Goal: Task Accomplishment & Management: Manage account settings

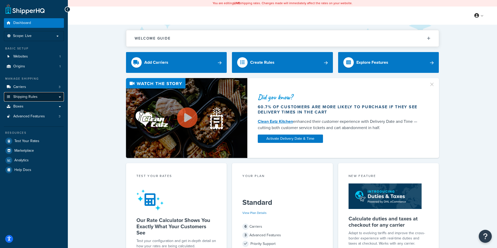
click at [35, 97] on span "Shipping Rules" at bounding box center [25, 97] width 24 height 4
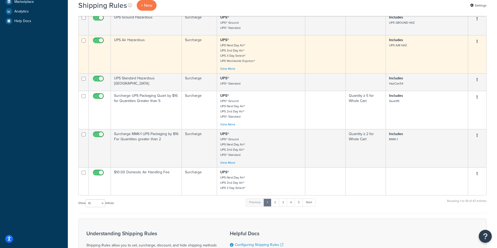
scroll to position [209, 0]
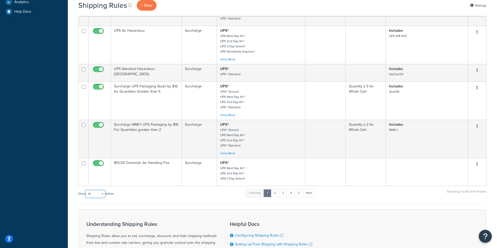
click at [102, 196] on select "10 15 25 50 100 1000" at bounding box center [96, 194] width 20 height 8
select select "100"
click at [86, 193] on select "10 15 25 50 100 1000" at bounding box center [96, 194] width 20 height 8
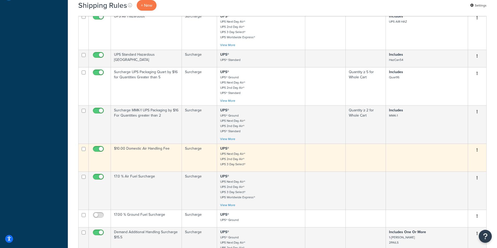
scroll to position [235, 0]
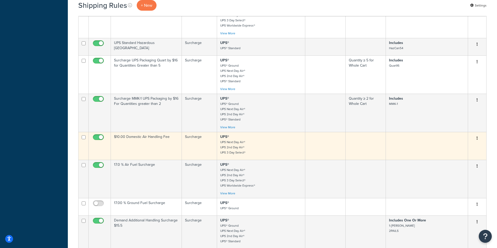
click at [169, 150] on td "$10.00 Domestic Air Handling Fee" at bounding box center [146, 146] width 71 height 28
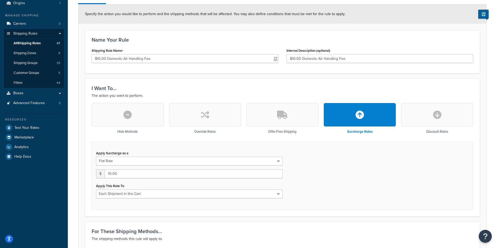
scroll to position [59, 0]
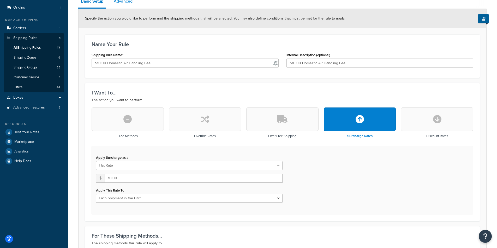
click at [128, 0] on link "Advanced" at bounding box center [123, 1] width 24 height 13
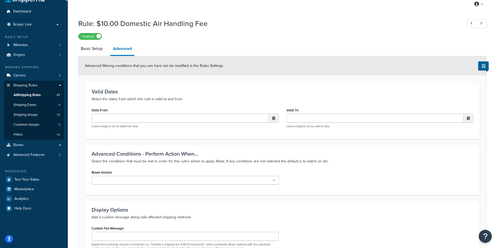
scroll to position [7, 0]
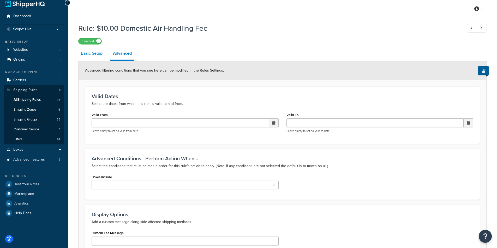
click at [92, 57] on link "Basic Setup" at bounding box center [91, 53] width 27 height 13
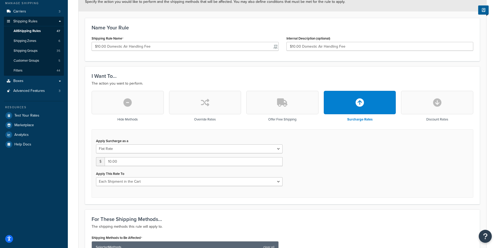
scroll to position [33, 0]
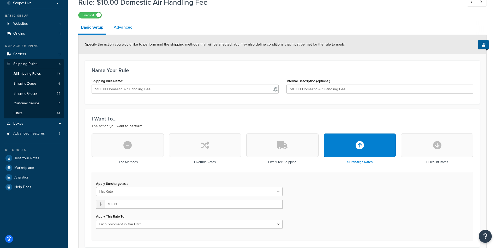
click at [127, 27] on link "Advanced" at bounding box center [123, 27] width 24 height 13
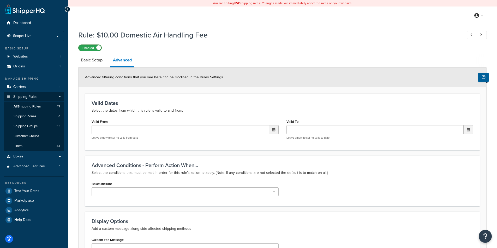
click at [95, 48] on label "Enabled" at bounding box center [89, 48] width 23 height 6
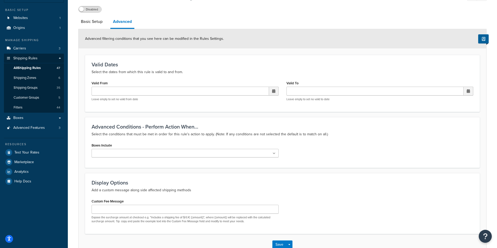
scroll to position [73, 0]
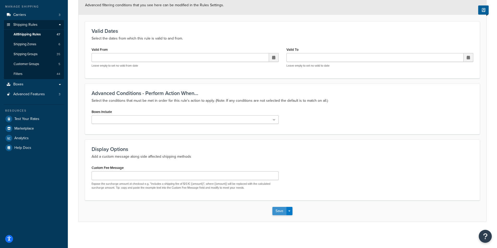
click at [276, 208] on button "Save" at bounding box center [279, 211] width 14 height 8
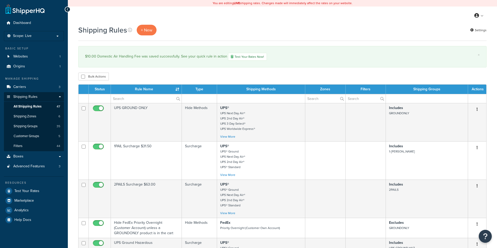
select select "100"
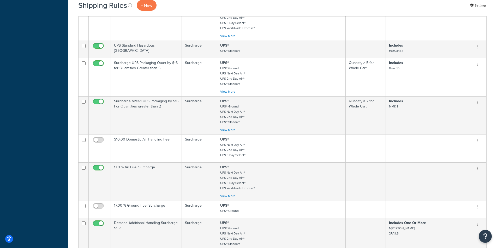
scroll to position [261, 0]
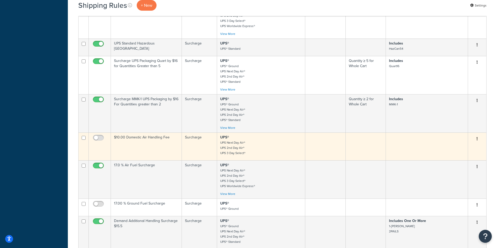
click at [145, 148] on td "$10.00 Domestic Air Handling Fee" at bounding box center [146, 147] width 71 height 28
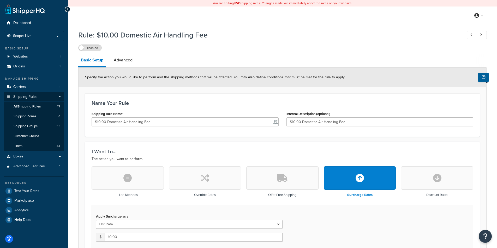
click at [88, 53] on div "Rule: $10.00 Domestic Air Handling Fee Disabled Basic Setup Advanced Specify th…" at bounding box center [282, 245] width 408 height 436
click at [89, 48] on label "Disabled" at bounding box center [89, 48] width 23 height 6
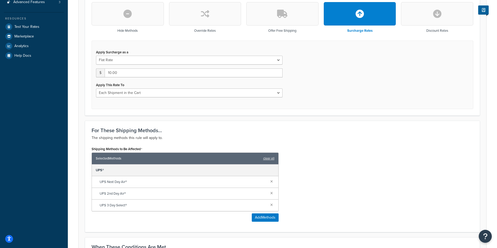
scroll to position [235, 0]
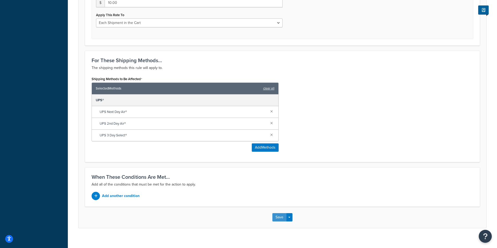
click at [278, 218] on button "Save" at bounding box center [279, 218] width 14 height 8
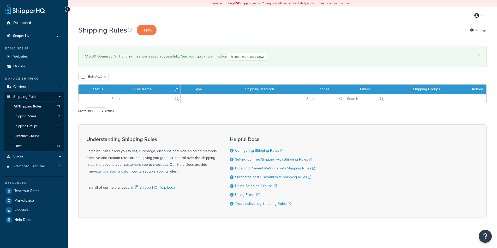
select select "100"
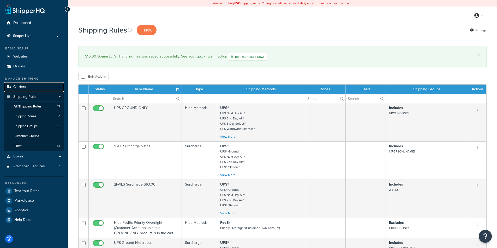
click at [29, 88] on link "Carriers 3" at bounding box center [34, 87] width 60 height 10
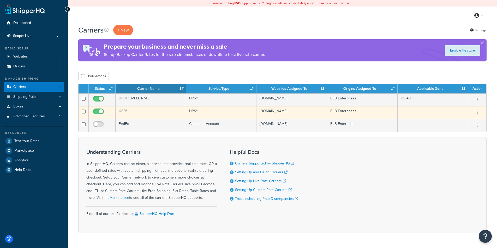
click at [143, 114] on td "UPS®" at bounding box center [150, 112] width 70 height 13
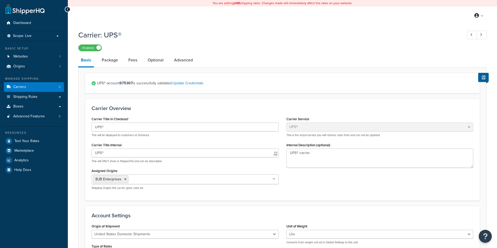
select select "ups"
select select "01"
click at [130, 61] on link "Fees" at bounding box center [133, 60] width 14 height 13
select select "package"
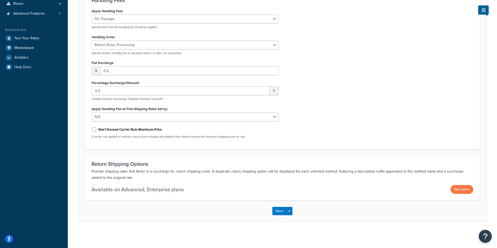
scroll to position [25, 0]
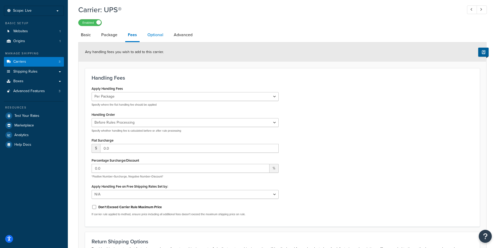
click at [159, 37] on link "Optional" at bounding box center [155, 35] width 21 height 13
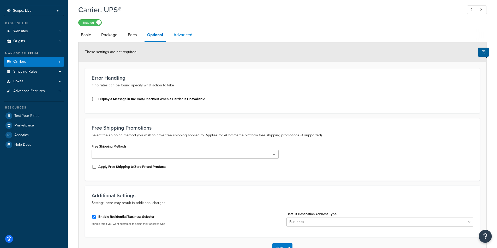
click at [182, 36] on link "Advanced" at bounding box center [183, 35] width 24 height 13
select select "false"
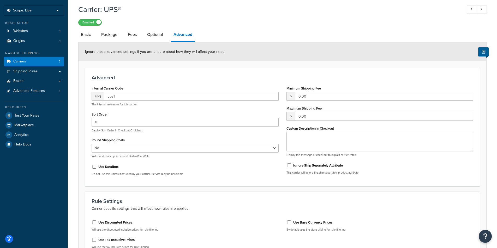
scroll to position [25, 0]
click at [81, 37] on link "Basic" at bounding box center [85, 35] width 15 height 13
select select "ups"
select select "01"
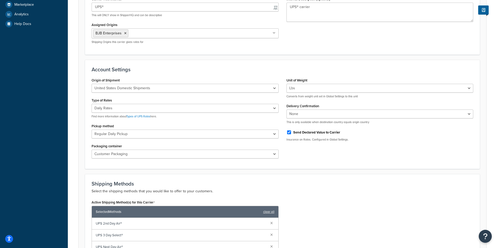
scroll to position [156, 0]
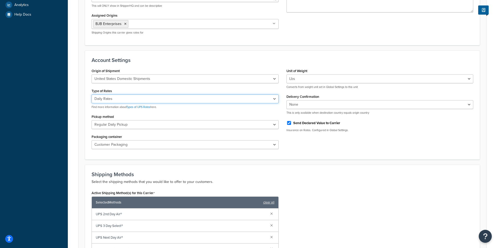
click at [218, 103] on select "Negotiated Rates (Rates Associated with Shipper Number) Daily Rates Retail Rate…" at bounding box center [185, 99] width 187 height 9
click at [219, 99] on select "Negotiated Rates (Rates Associated with Shipper Number) Daily Rates Retail Rate…" at bounding box center [185, 99] width 187 height 9
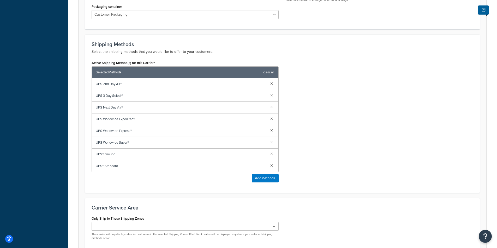
scroll to position [312, 0]
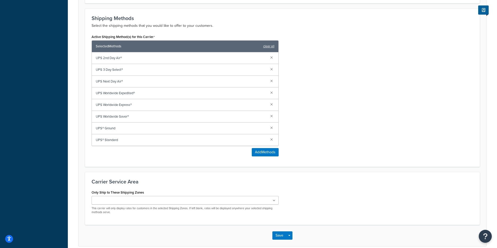
click at [113, 83] on span "UPS Next Day Air®" at bounding box center [181, 81] width 170 height 7
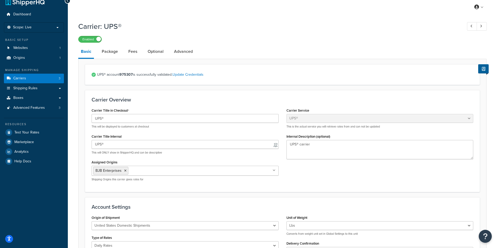
scroll to position [0, 0]
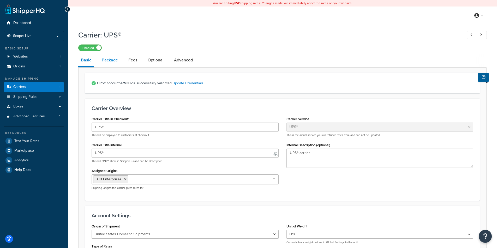
click at [106, 59] on link "Package" at bounding box center [109, 60] width 21 height 13
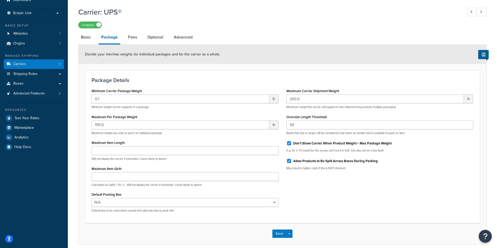
scroll to position [26, 0]
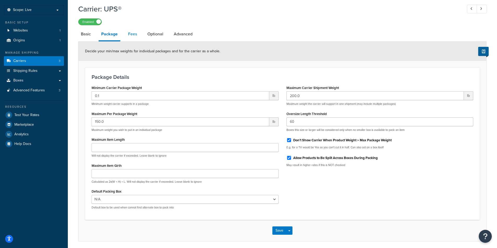
click at [137, 34] on link "Fees" at bounding box center [132, 34] width 14 height 13
select select "package"
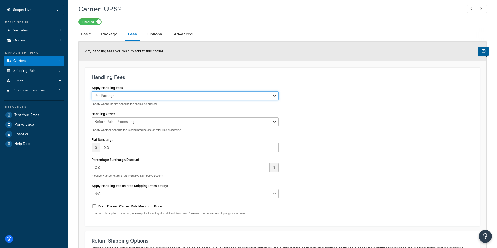
click at [153, 97] on select "Per Order Per Item Per Package" at bounding box center [185, 96] width 187 height 9
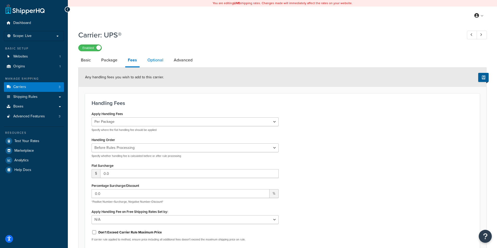
click at [155, 59] on link "Optional" at bounding box center [155, 60] width 21 height 13
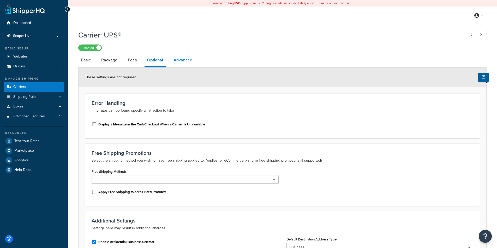
click at [181, 63] on link "Advanced" at bounding box center [183, 60] width 24 height 13
select select "false"
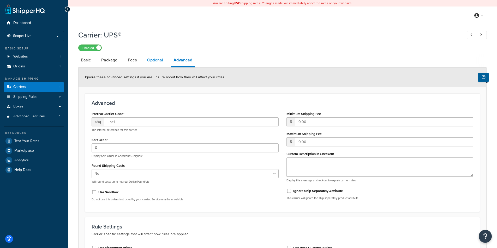
click at [154, 62] on link "Optional" at bounding box center [154, 60] width 21 height 13
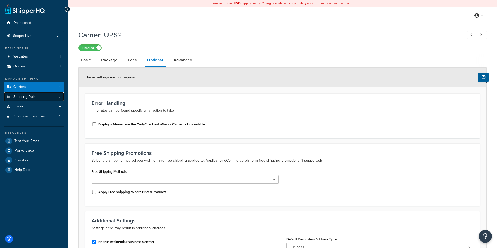
click at [31, 99] on span "Shipping Rules" at bounding box center [25, 97] width 24 height 4
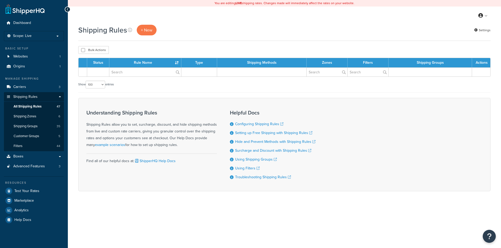
select select "100"
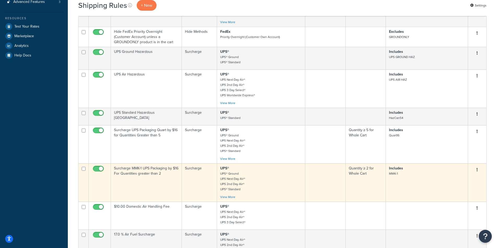
scroll to position [235, 0]
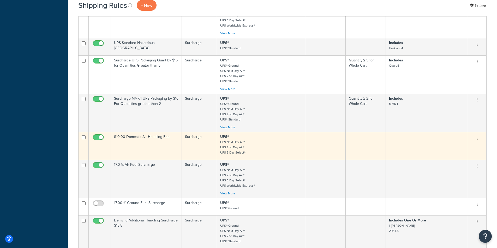
click at [162, 148] on td "$10.00 Domestic Air Handling Fee" at bounding box center [146, 146] width 71 height 28
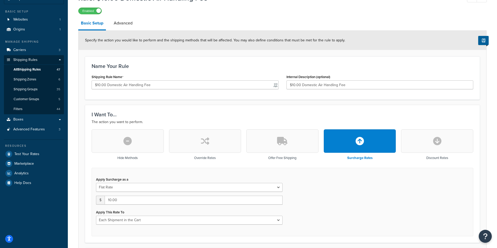
scroll to position [52, 0]
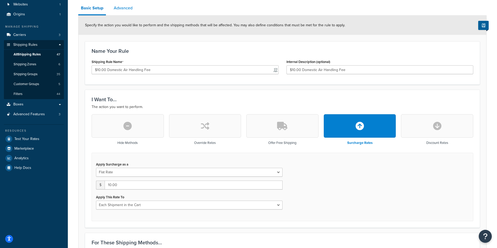
click at [125, 5] on link "Advanced" at bounding box center [123, 8] width 24 height 13
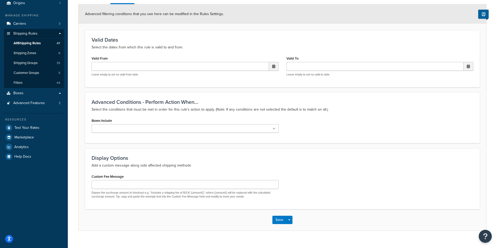
scroll to position [73, 0]
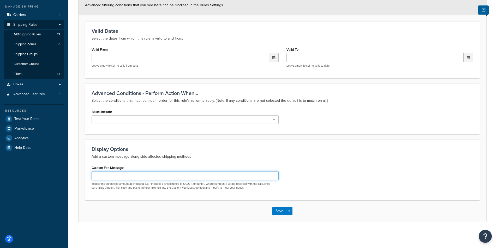
click at [179, 177] on input "Custom Fee Message" at bounding box center [185, 176] width 187 height 9
type input "1"
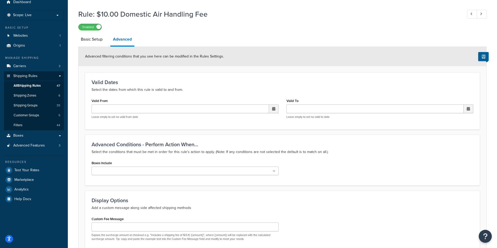
scroll to position [21, 0]
click at [27, 77] on span "Shipping Rules" at bounding box center [25, 76] width 24 height 4
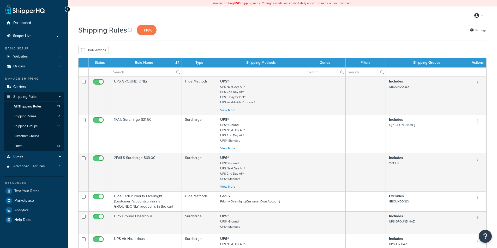
select select "100"
click at [46, 106] on link "All Shipping Rules 47" at bounding box center [34, 107] width 60 height 10
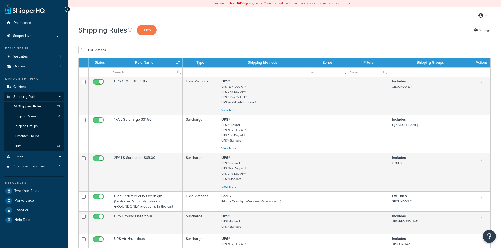
select select "100"
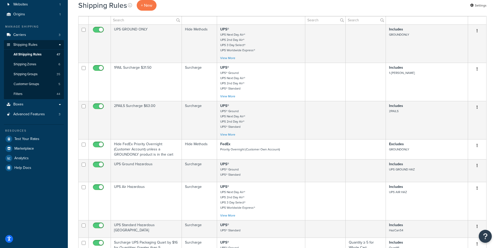
scroll to position [26, 0]
